Goal: Register for event/course

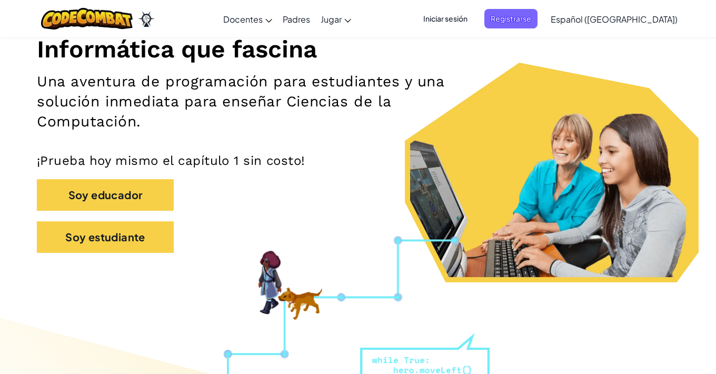
scroll to position [142, 0]
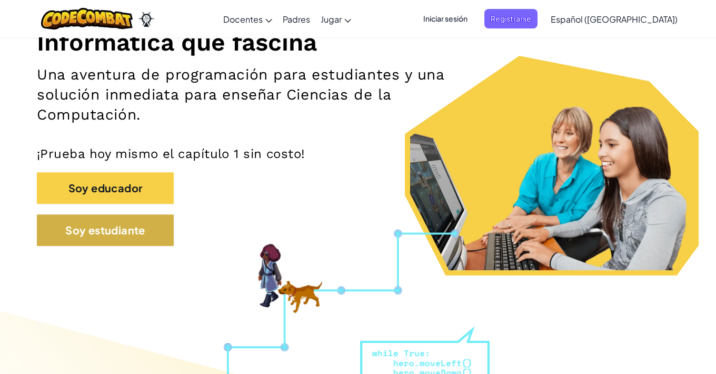
click at [102, 230] on button "Soy estudiante" at bounding box center [105, 230] width 137 height 32
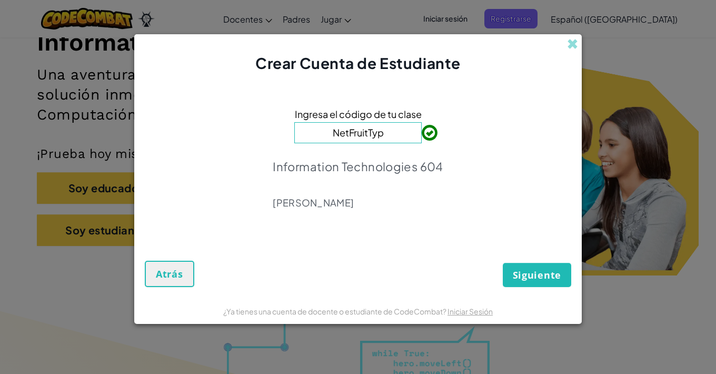
type input "NetFruitType"
click at [394, 133] on input "NetFruitType" at bounding box center [357, 132] width 127 height 21
click at [541, 274] on span "Siguiente" at bounding box center [537, 275] width 48 height 13
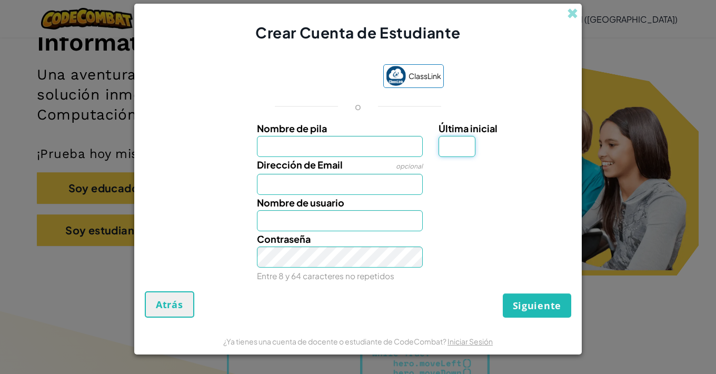
click at [469, 147] on input "Última inicial" at bounding box center [457, 146] width 37 height 21
click at [383, 151] on input "Nombre de pila" at bounding box center [340, 146] width 166 height 21
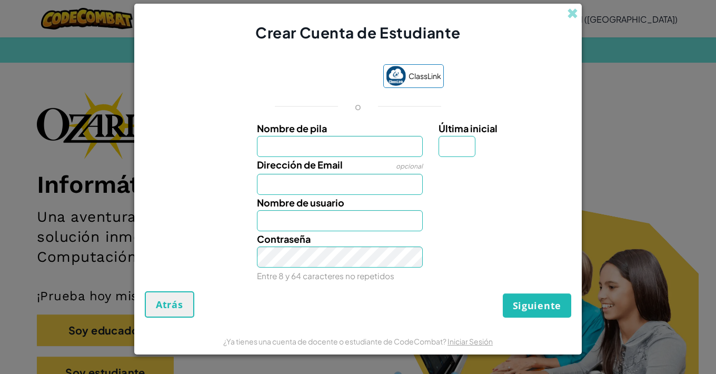
click at [168, 303] on span "Atrás" at bounding box center [169, 304] width 27 height 13
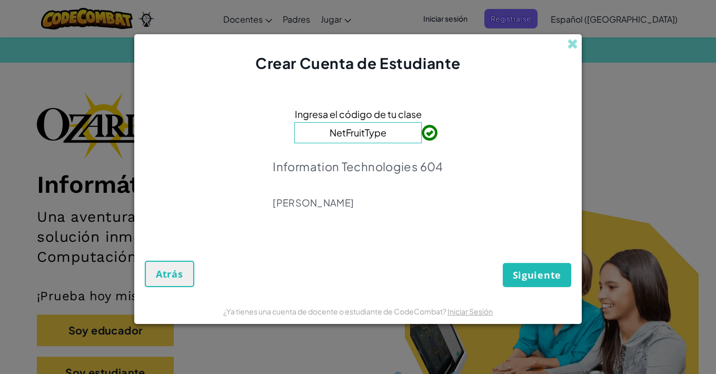
click at [526, 270] on span "Siguiente" at bounding box center [537, 275] width 48 height 13
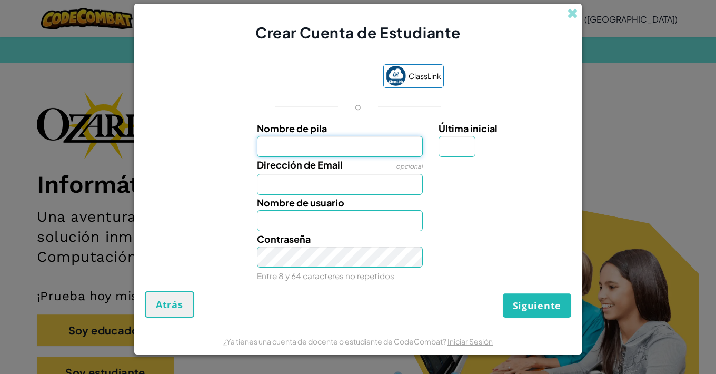
click at [375, 151] on input "Nombre de pila" at bounding box center [340, 146] width 166 height 21
click at [328, 188] on input "al0715" at bounding box center [340, 184] width 166 height 21
type input "[EMAIL_ADDRESS][DOMAIN_NAME]"
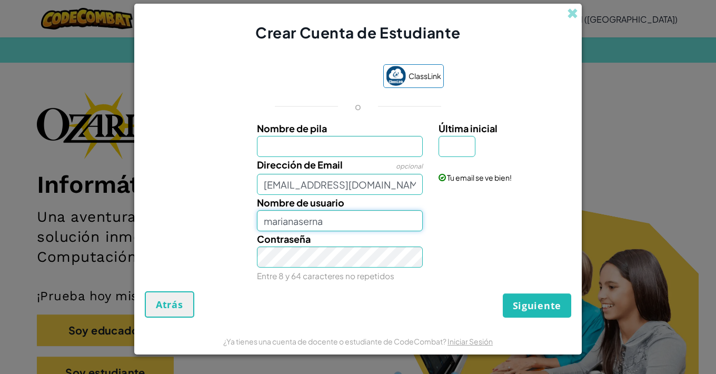
type input "marianaserna"
click at [310, 146] on input "Nombre de pila" at bounding box center [340, 146] width 166 height 21
type input "[PERSON_NAME]"
type input "[PERSON_NAME] se"
click at [456, 150] on input "Última inicial" at bounding box center [457, 146] width 37 height 21
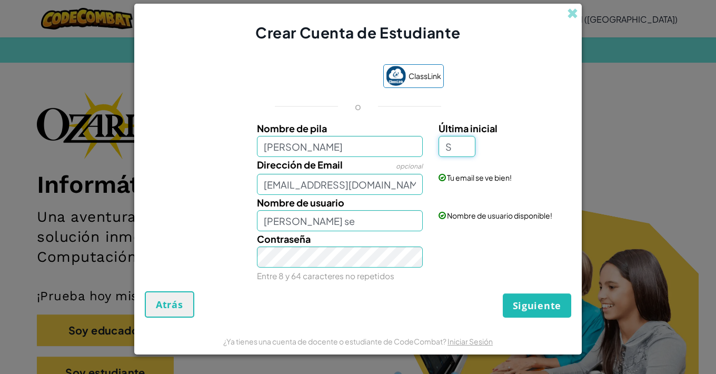
type input "S"
click at [380, 148] on input "[PERSON_NAME]" at bounding box center [340, 146] width 166 height 21
click at [365, 222] on input "[PERSON_NAME] seS" at bounding box center [340, 220] width 166 height 21
type input "M"
type input "marianaserna"
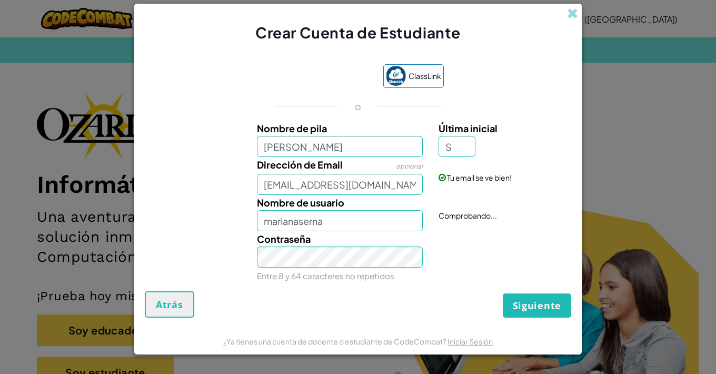
click at [335, 157] on label "Dirección de Email" at bounding box center [300, 164] width 86 height 15
click at [335, 174] on input "[EMAIL_ADDRESS][DOMAIN_NAME]" at bounding box center [340, 184] width 166 height 21
click at [332, 150] on input "[PERSON_NAME]" at bounding box center [340, 146] width 166 height 21
type input "[PERSON_NAME]"
click at [460, 243] on div "Contraseña Entre 8 y 64 caracteres no repetidos" at bounding box center [358, 257] width 437 height 52
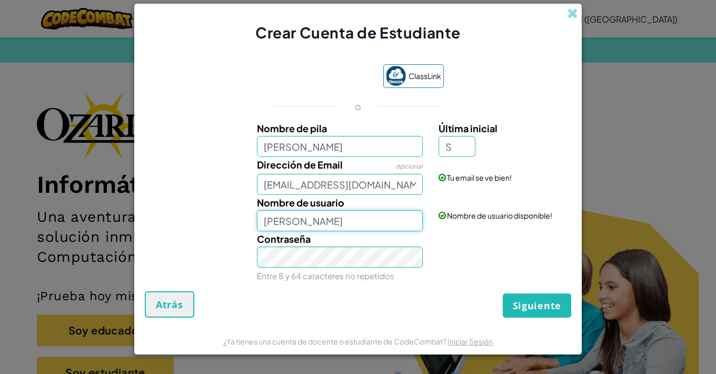
click at [377, 226] on input "[PERSON_NAME]" at bounding box center [340, 220] width 166 height 21
type input "[PERSON_NAME]"
click at [456, 267] on div "Contraseña Entre 8 y 64 caracteres no repetidos" at bounding box center [358, 257] width 437 height 52
click at [272, 185] on input "[EMAIL_ADDRESS][DOMAIN_NAME]" at bounding box center [340, 184] width 166 height 21
type input "[EMAIL_ADDRESS][DOMAIN_NAME]"
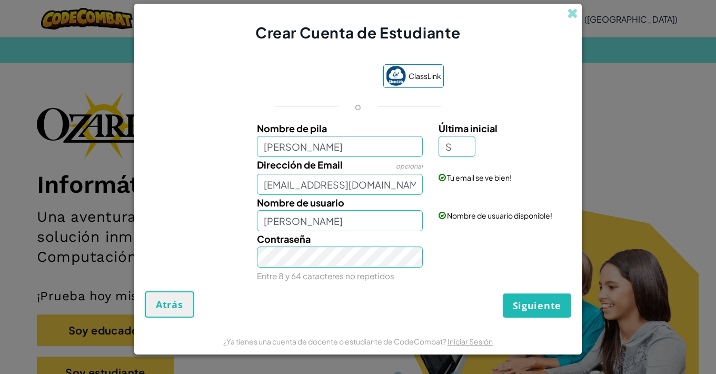
click at [535, 306] on span "Siguiente" at bounding box center [537, 305] width 48 height 13
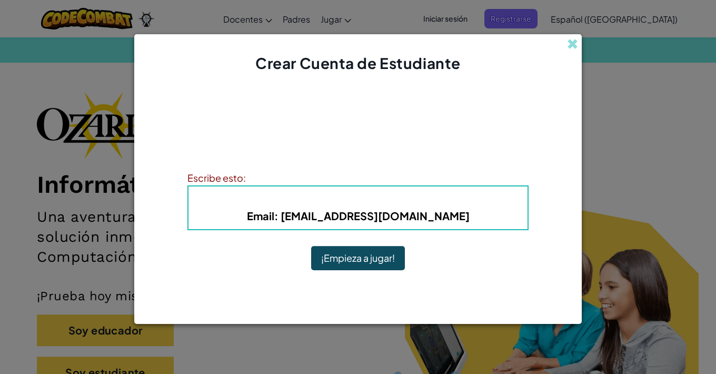
click at [478, 227] on div "Nombre de usuario : [PERSON_NAME] Email : [EMAIL_ADDRESS][DOMAIN_NAME]" at bounding box center [357, 207] width 341 height 45
click at [452, 212] on h5 "Email : [EMAIL_ADDRESS][DOMAIN_NAME]" at bounding box center [358, 215] width 318 height 16
click at [366, 263] on button "¡Empieza a jugar!" at bounding box center [358, 258] width 94 height 24
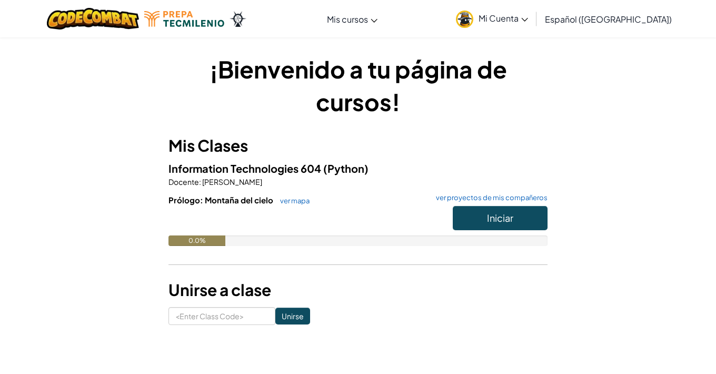
click at [339, 113] on h1 "¡Bienvenido a tu página de cursos!" at bounding box center [358, 85] width 379 height 65
